Goal: Obtain resource: Obtain resource

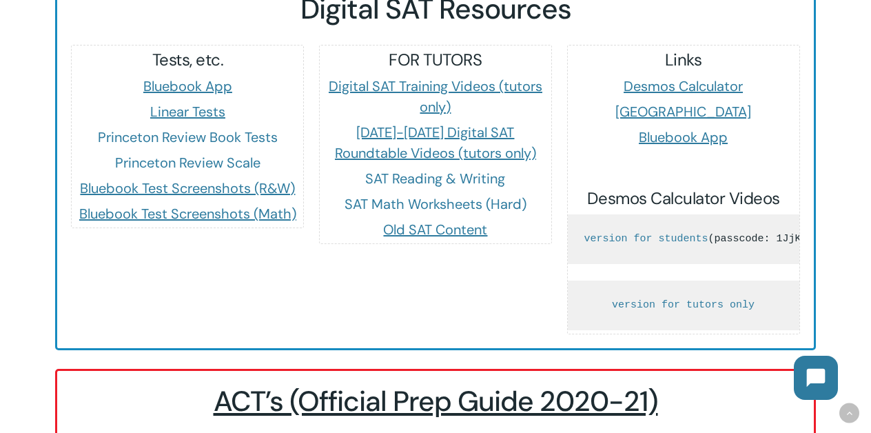
scroll to position [1333, 0]
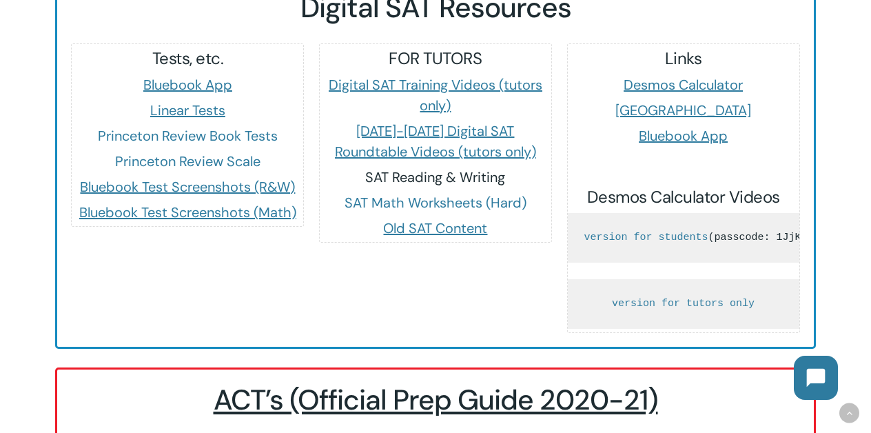
click at [476, 168] on link "SAT Reading & Writing" at bounding box center [435, 177] width 140 height 18
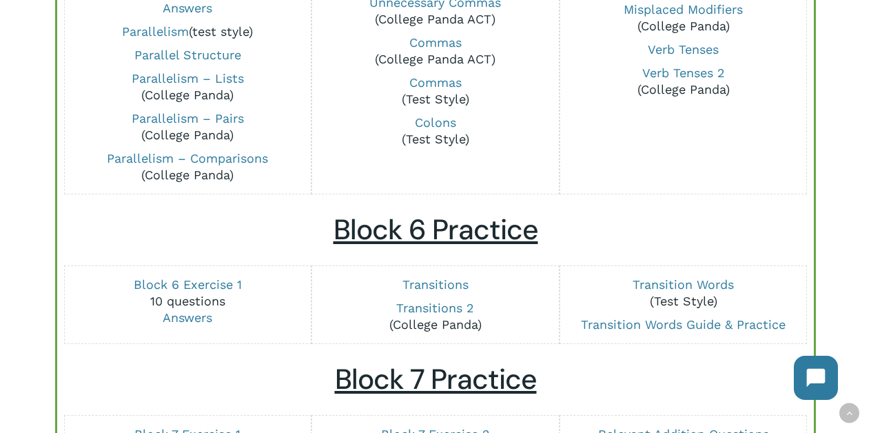
scroll to position [1599, 0]
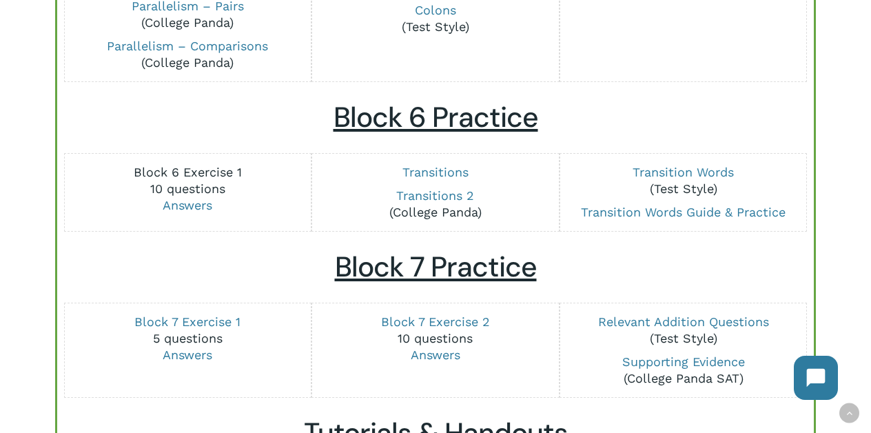
click at [215, 179] on link "Block 6 Exercise 1" at bounding box center [188, 172] width 108 height 14
click at [181, 212] on link "Answers" at bounding box center [188, 205] width 50 height 14
